Goal: Find specific page/section: Find specific page/section

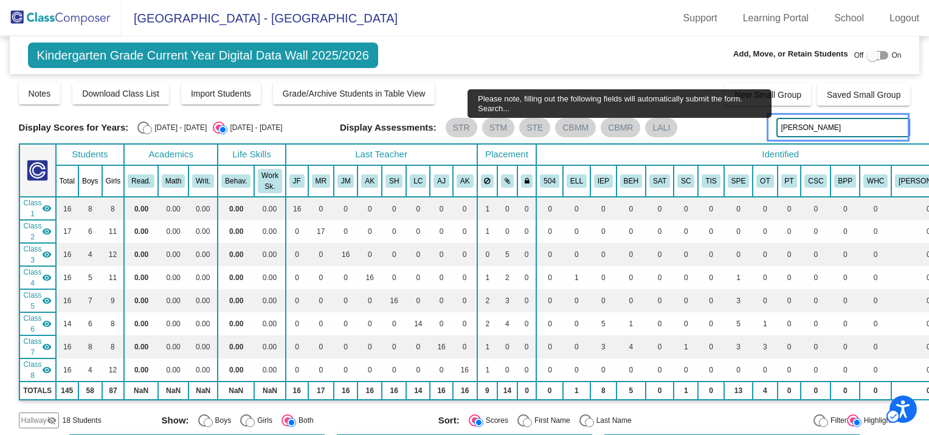
type input "stokely"
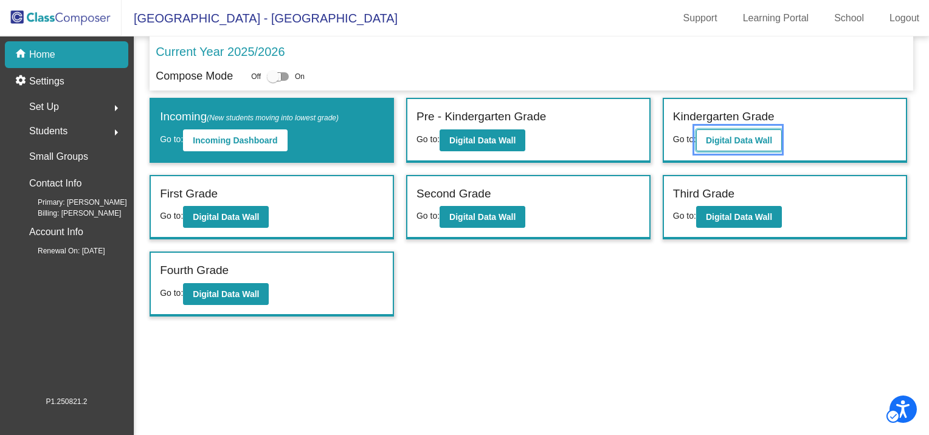
click at [732, 138] on b "Digital Data Wall" at bounding box center [739, 141] width 66 height 10
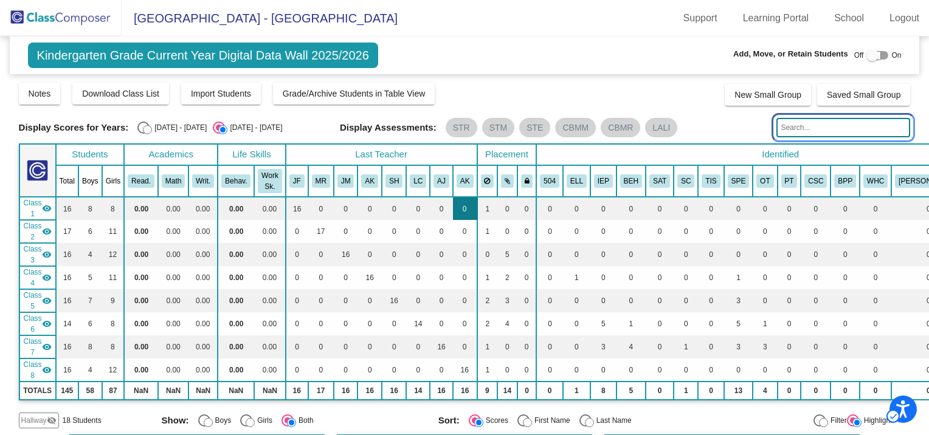
click at [804, 124] on input "text" at bounding box center [844, 127] width 134 height 19
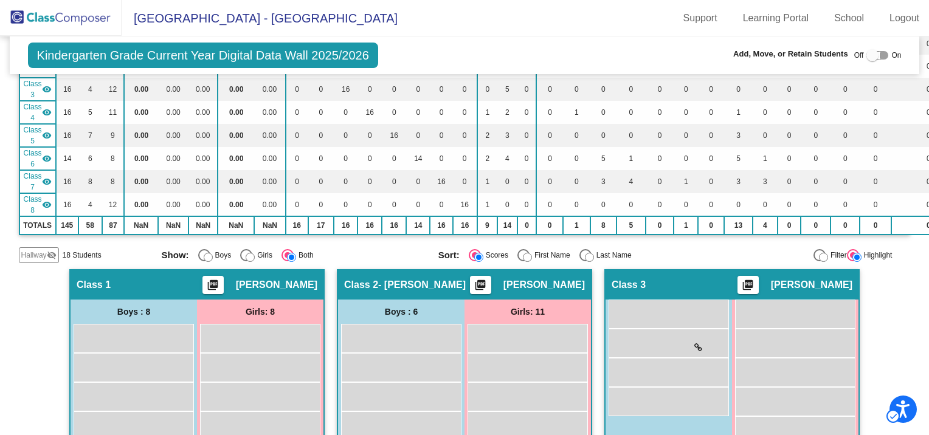
scroll to position [304, 0]
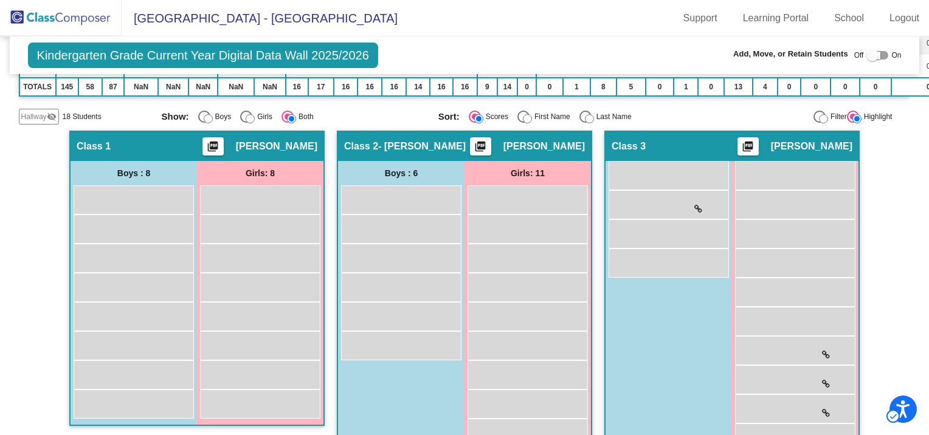
type input "stokely"
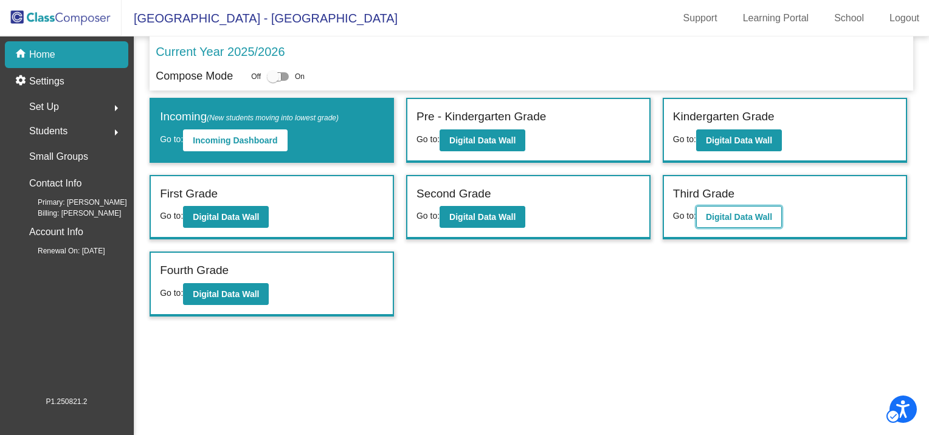
click at [749, 209] on button "Digital Data Wall" at bounding box center [739, 217] width 86 height 22
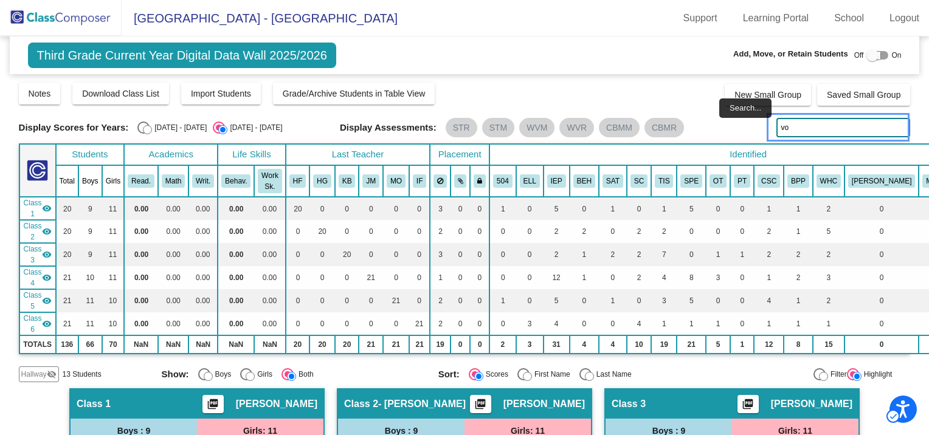
type input "vo"
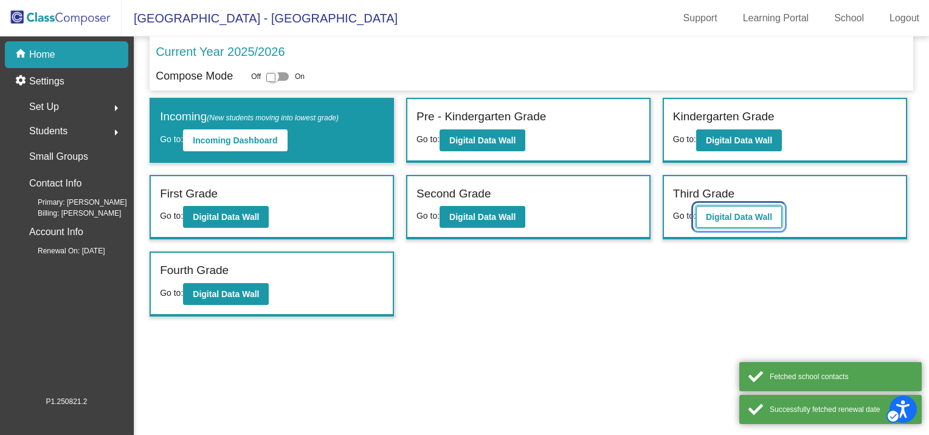
click at [760, 214] on b "Digital Data Wall" at bounding box center [739, 217] width 66 height 10
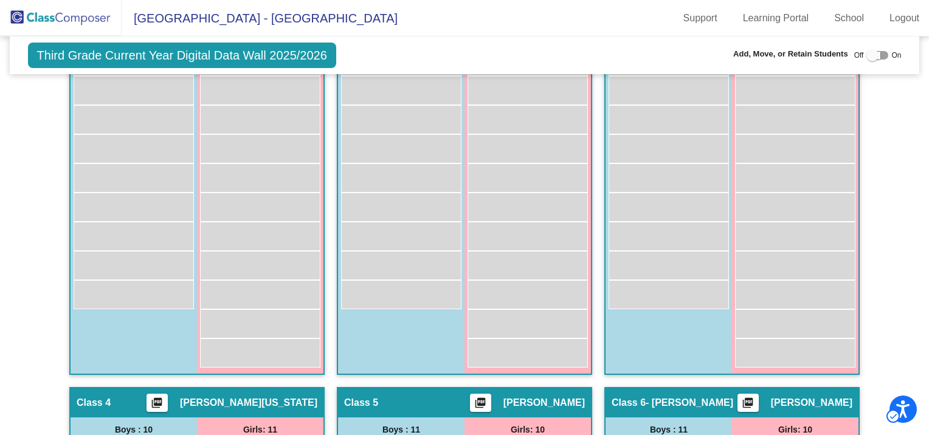
scroll to position [502, 0]
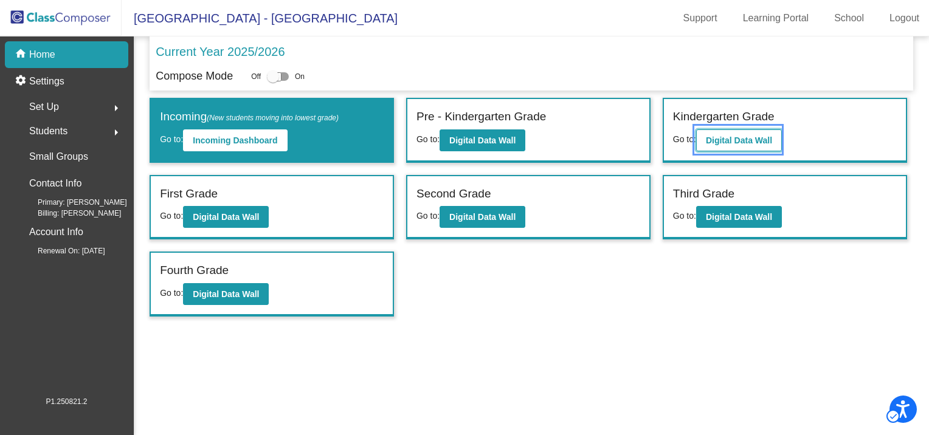
click at [707, 143] on b "Digital Data Wall" at bounding box center [739, 141] width 66 height 10
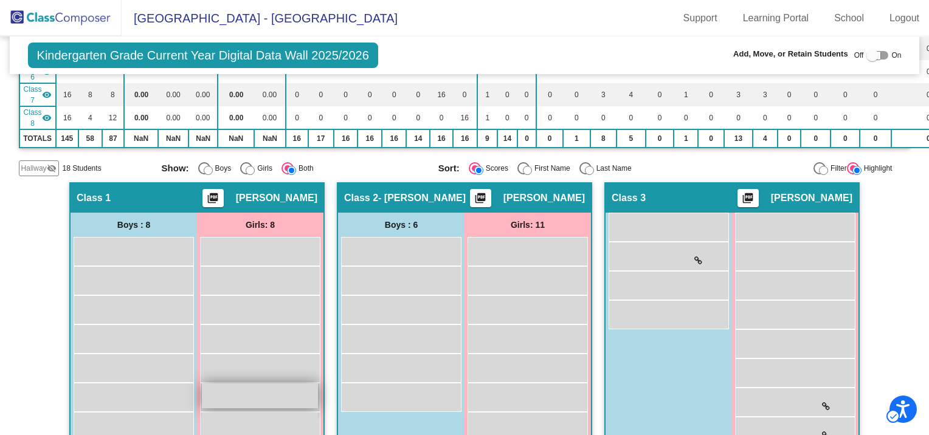
scroll to position [304, 0]
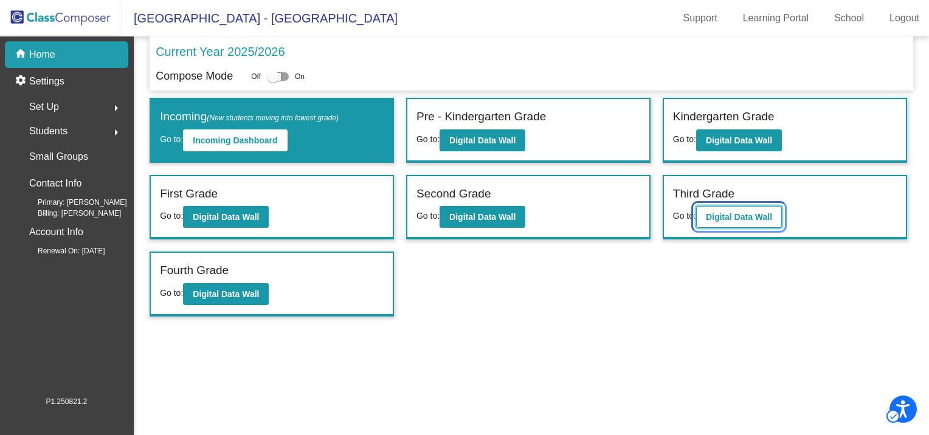
click at [739, 219] on b "Digital Data Wall" at bounding box center [739, 217] width 66 height 10
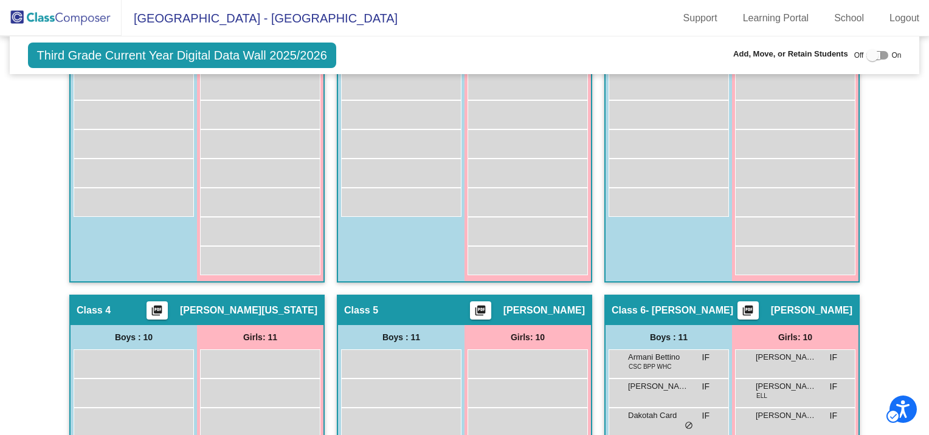
scroll to position [486, 0]
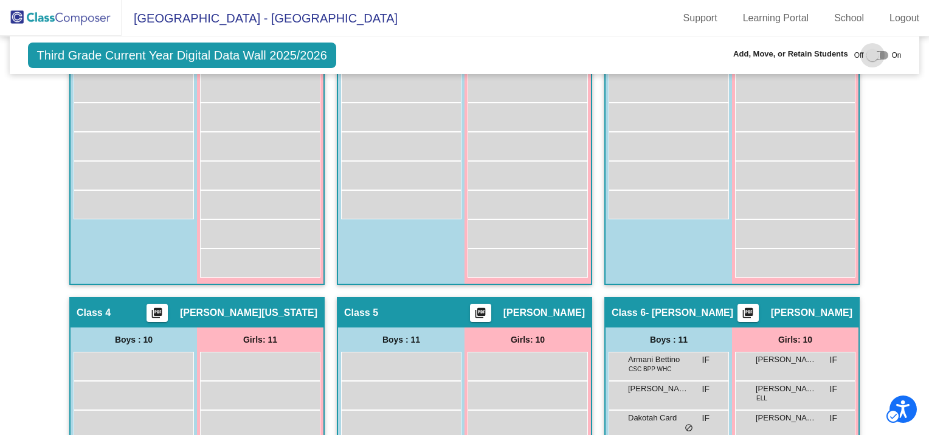
click at [867, 56] on div at bounding box center [873, 55] width 12 height 12
checkbox input "true"
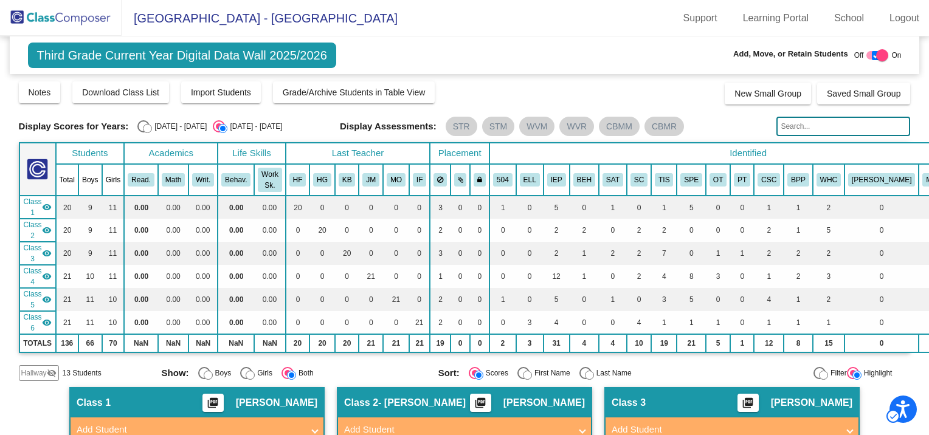
scroll to position [0, 0]
